Goal: Task Accomplishment & Management: Manage account settings

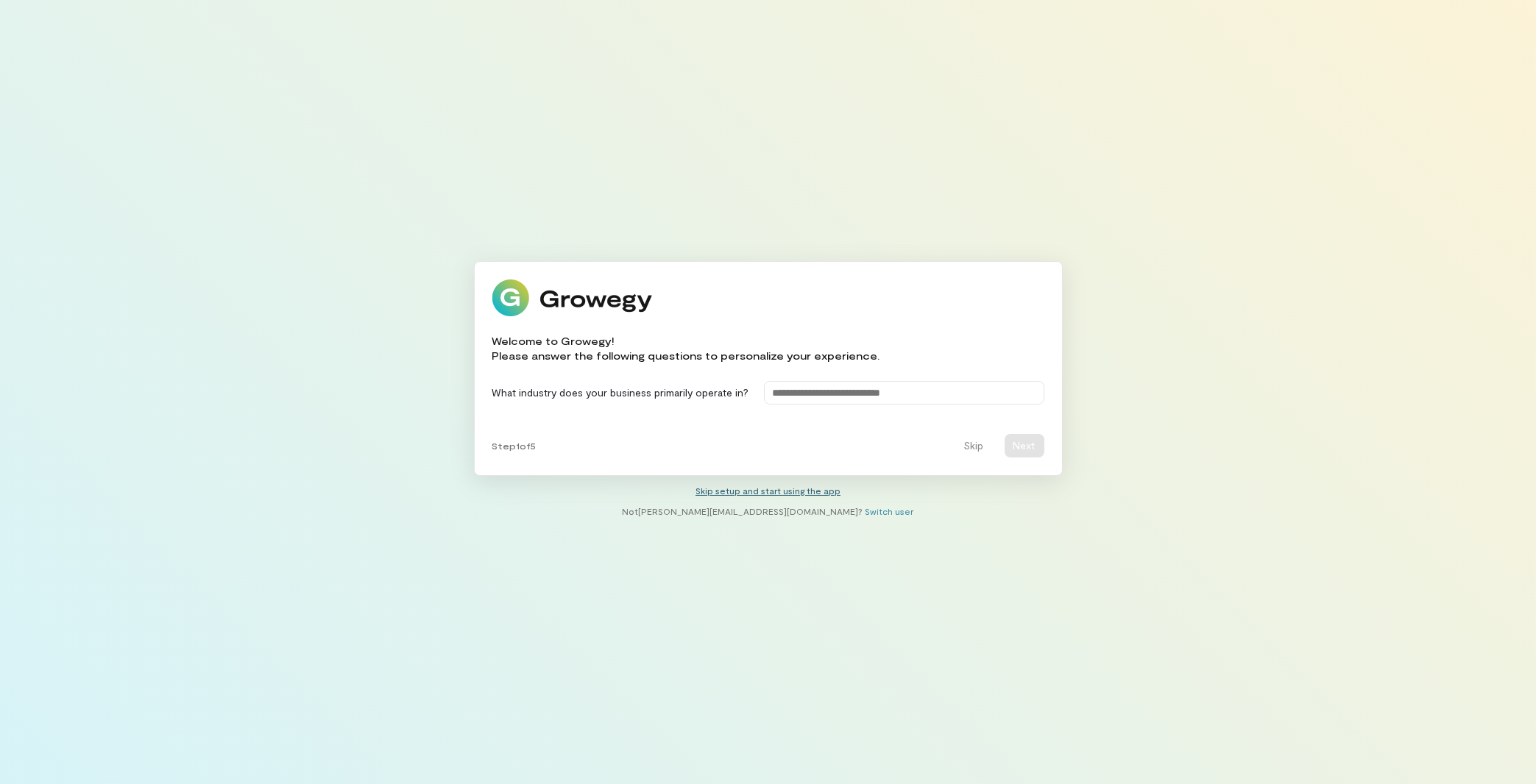
click at [823, 495] on link "Skip setup and start using the app" at bounding box center [768, 490] width 145 height 10
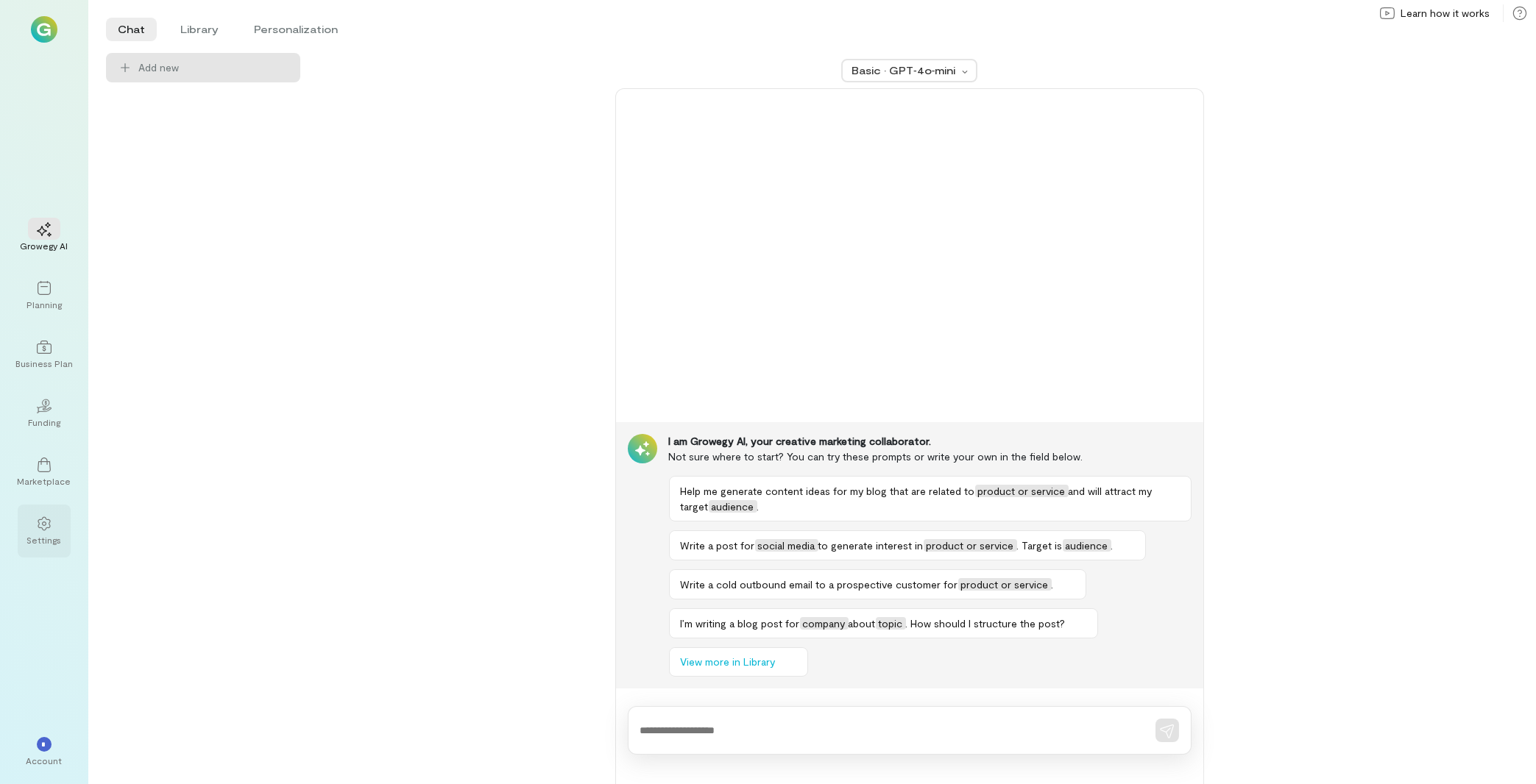
click at [33, 521] on div at bounding box center [44, 523] width 32 height 22
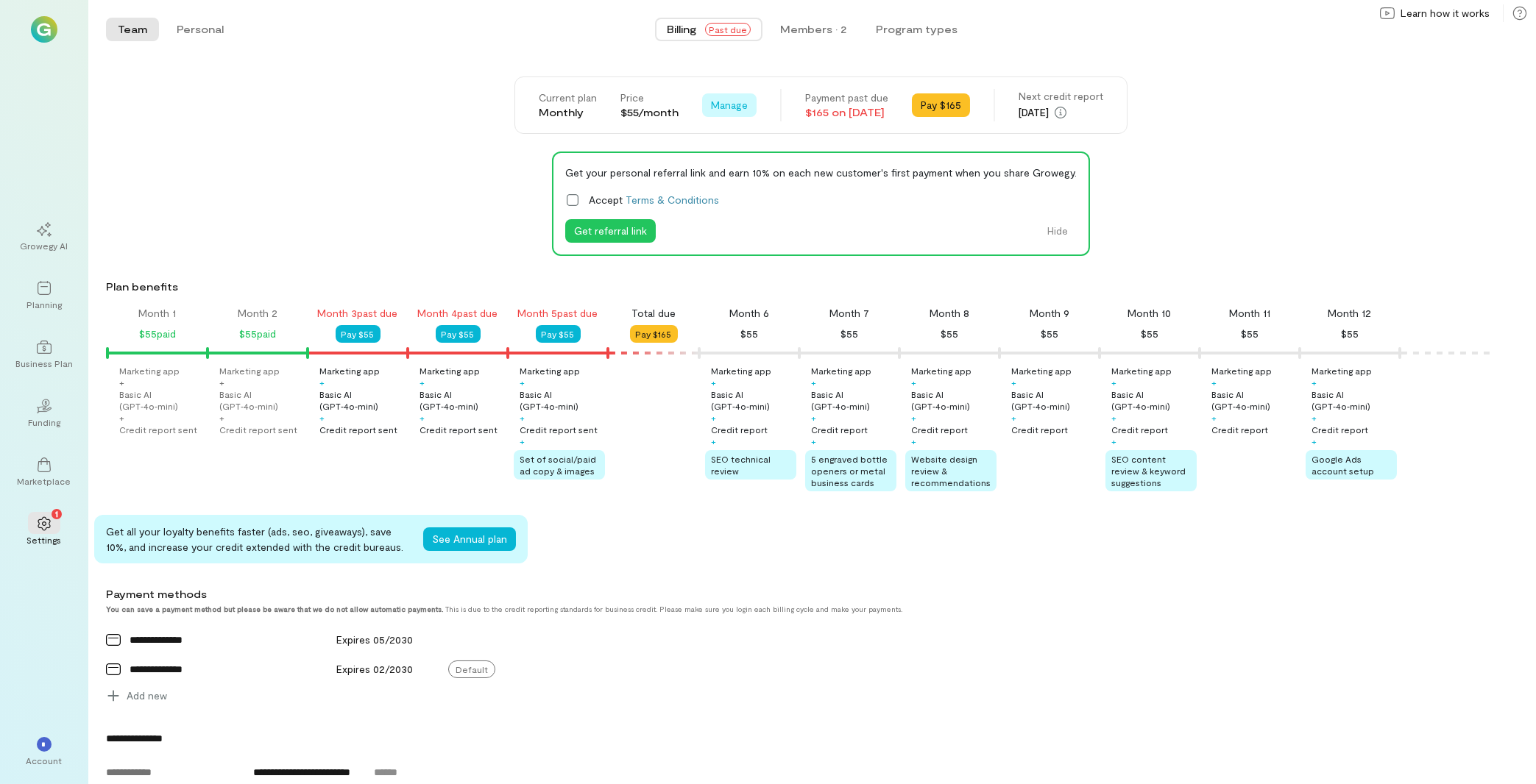
click at [712, 101] on span "Manage" at bounding box center [729, 105] width 37 height 15
click at [755, 166] on span "Cancel plan" at bounding box center [762, 166] width 55 height 15
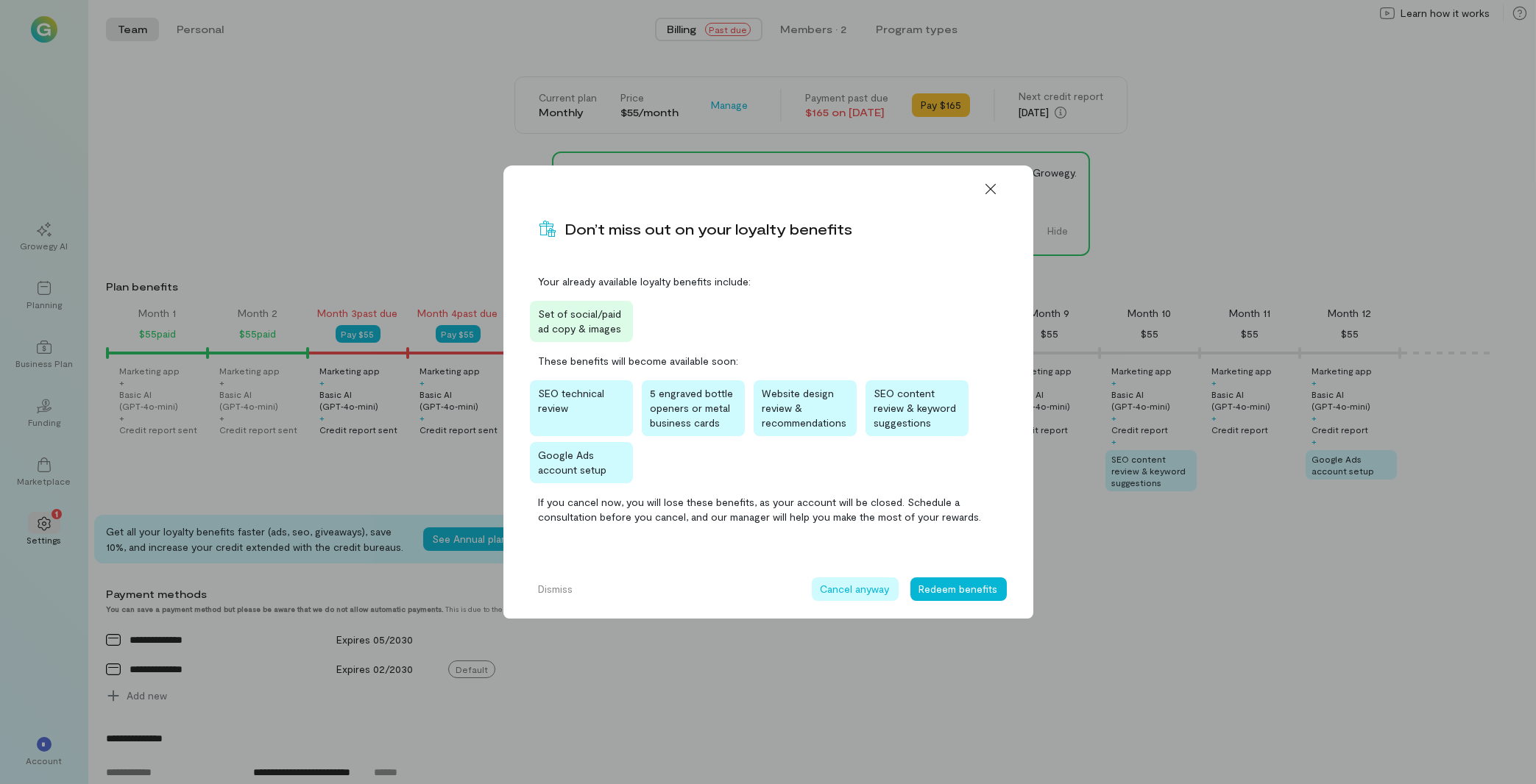
click at [869, 591] on button "Cancel anyway" at bounding box center [855, 588] width 87 height 23
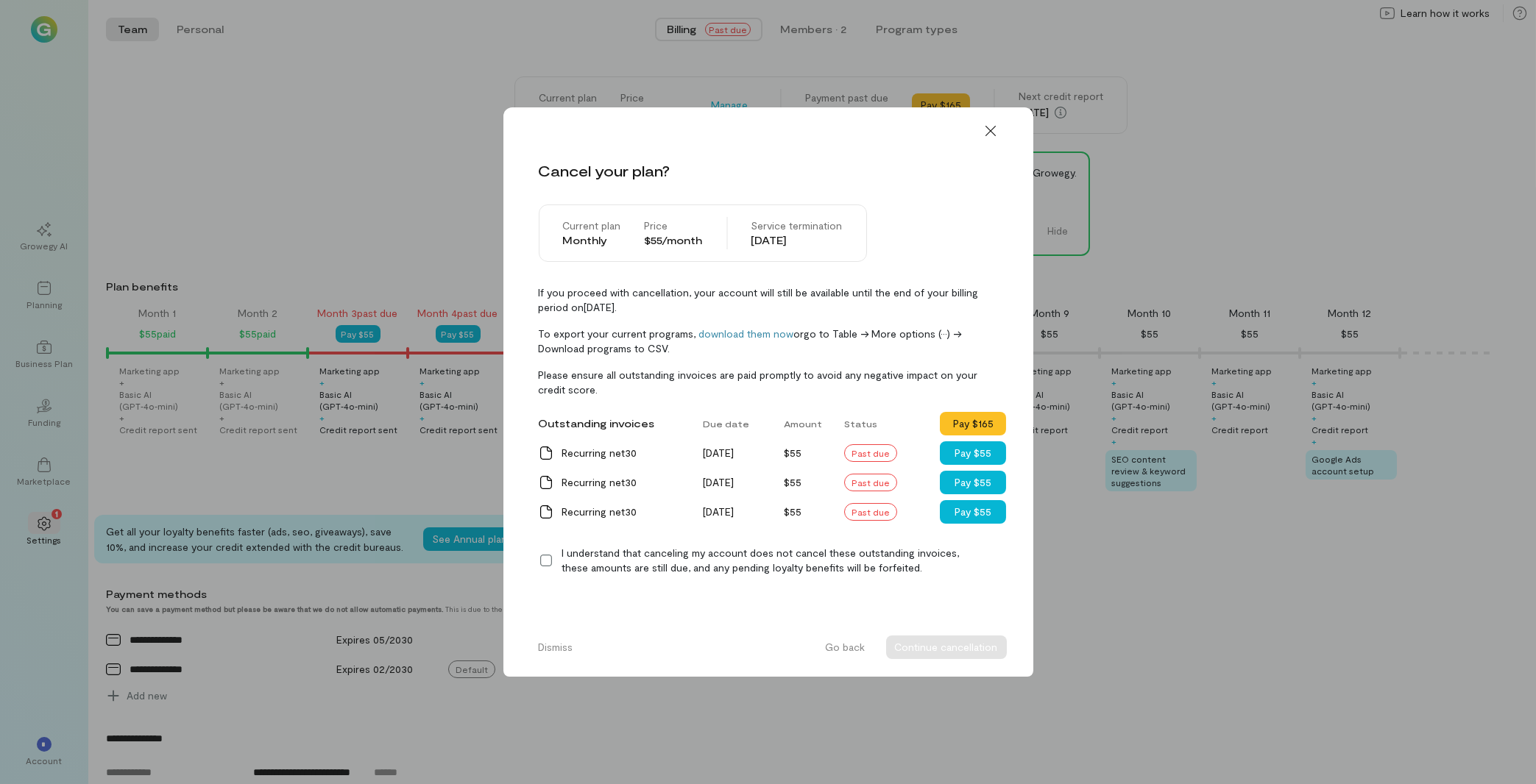
click at [545, 556] on icon at bounding box center [546, 560] width 15 height 15
click at [967, 652] on button "Continue cancellation" at bounding box center [947, 647] width 121 height 23
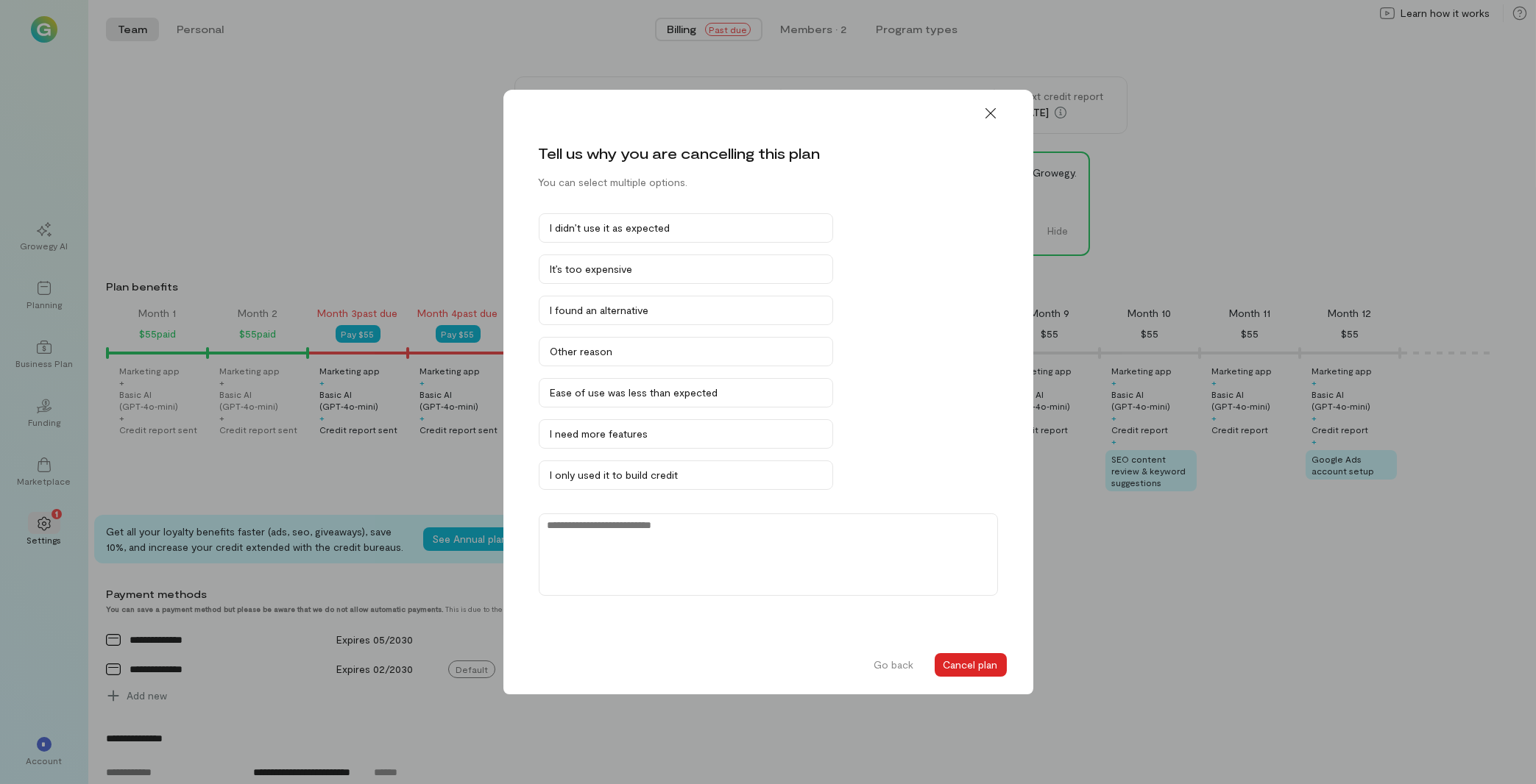
click at [971, 664] on button "Cancel plan" at bounding box center [971, 664] width 72 height 23
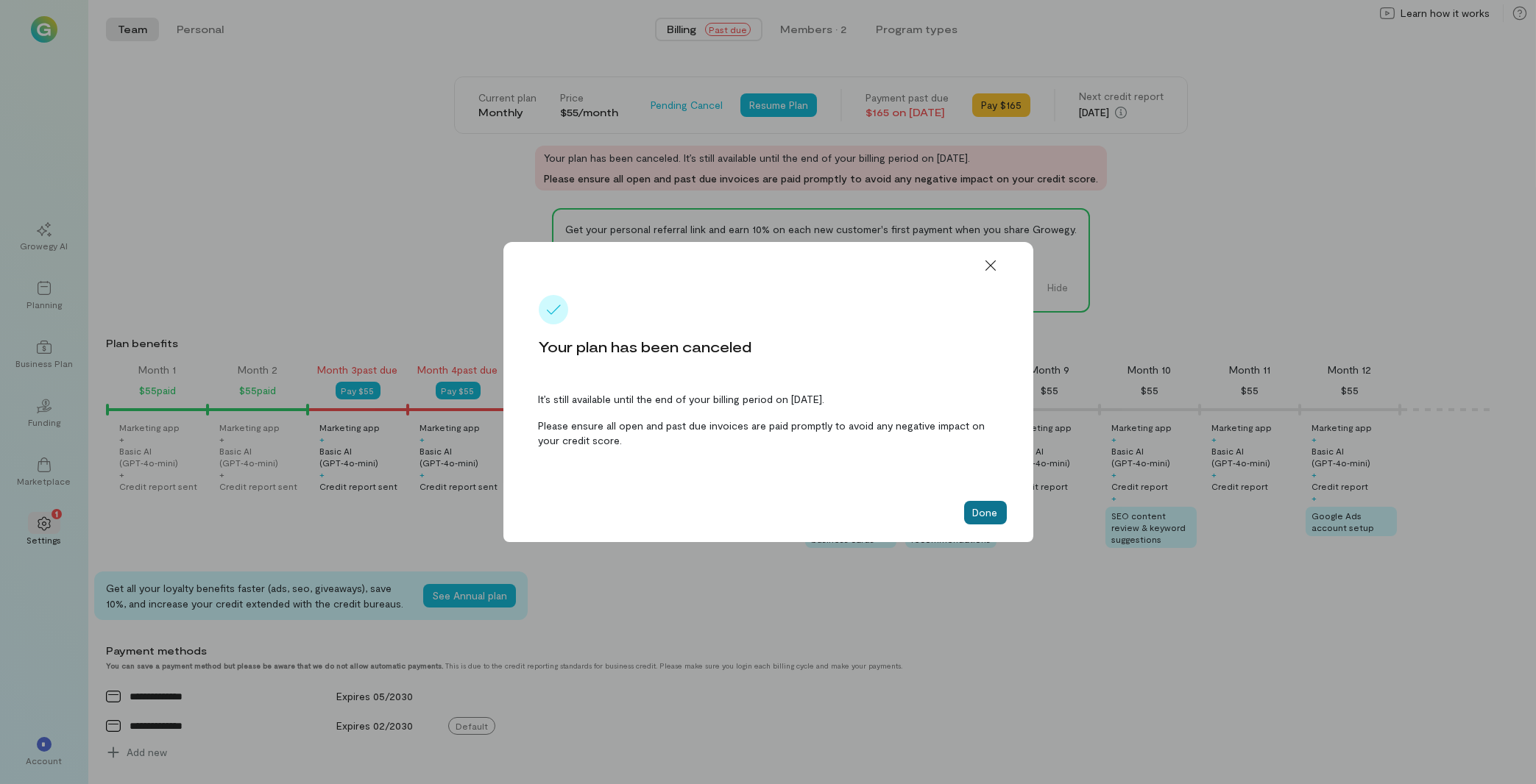
click at [981, 521] on button "Done" at bounding box center [986, 512] width 43 height 23
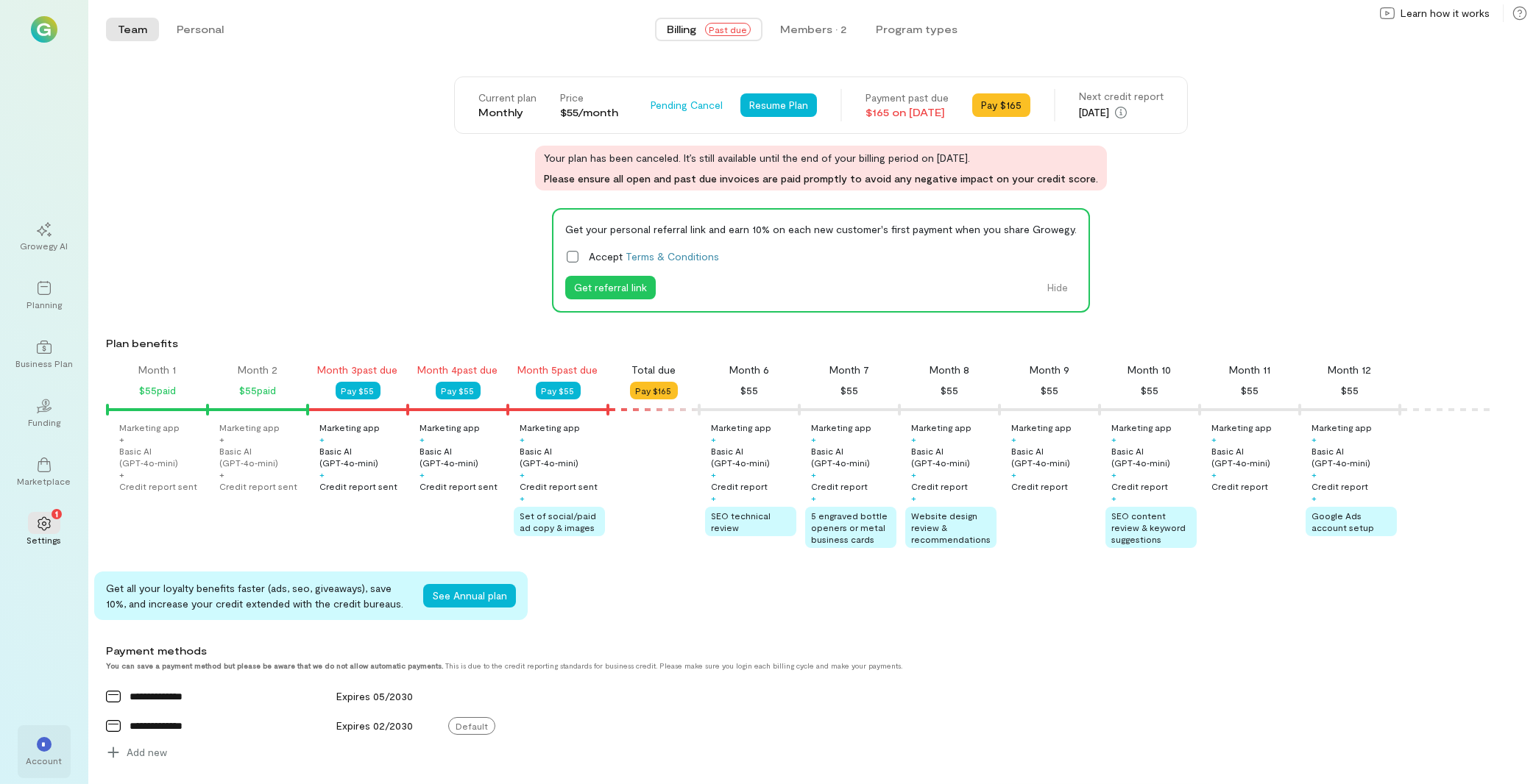
click at [31, 745] on div "*" at bounding box center [44, 744] width 32 height 22
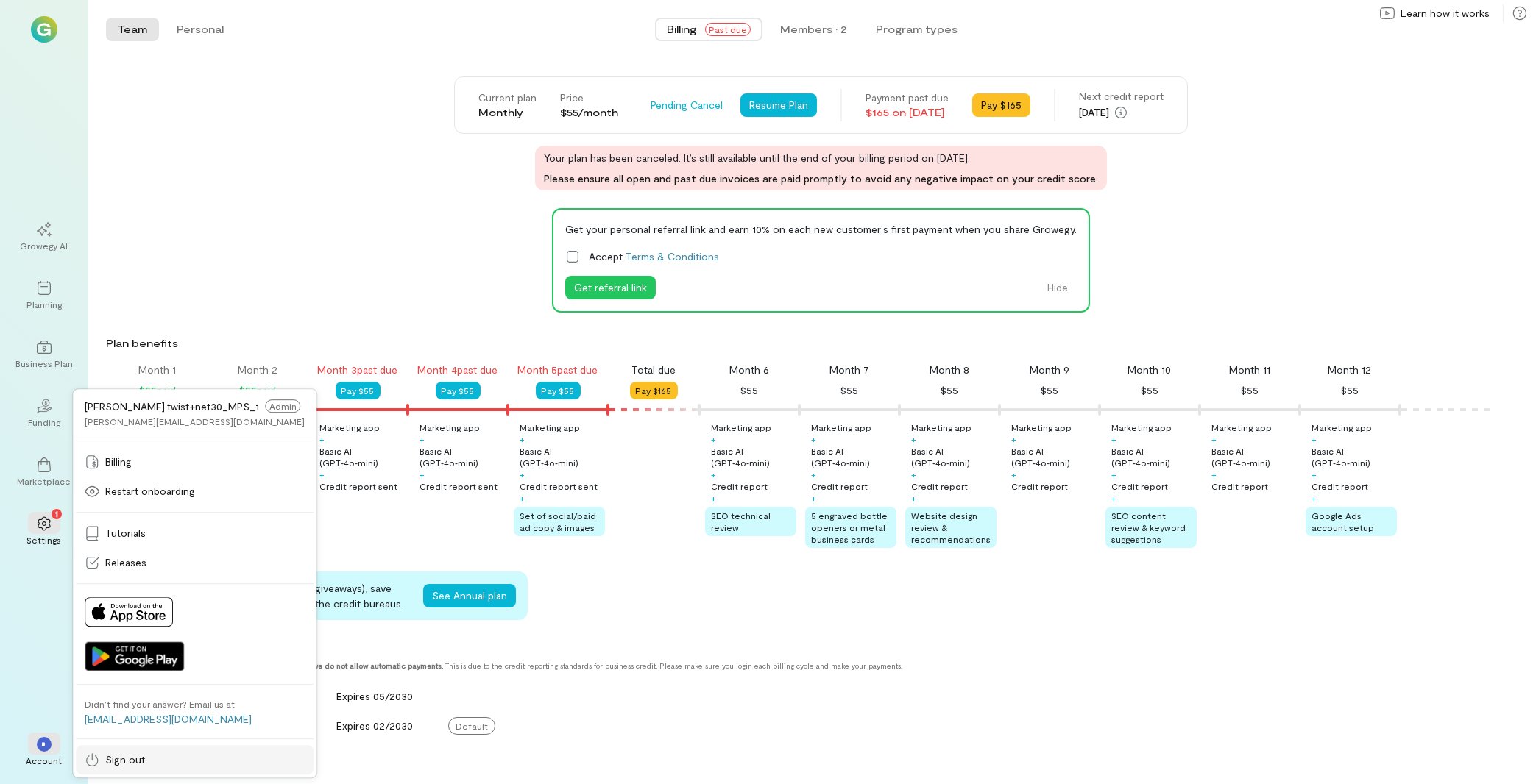
click at [183, 770] on link "Sign out" at bounding box center [195, 760] width 238 height 30
